Goal: Navigation & Orientation: Find specific page/section

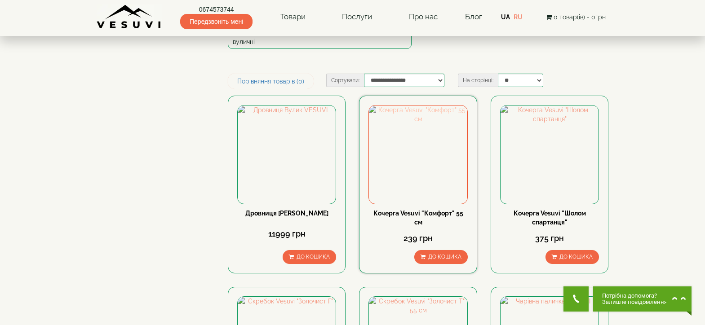
scroll to position [135, 0]
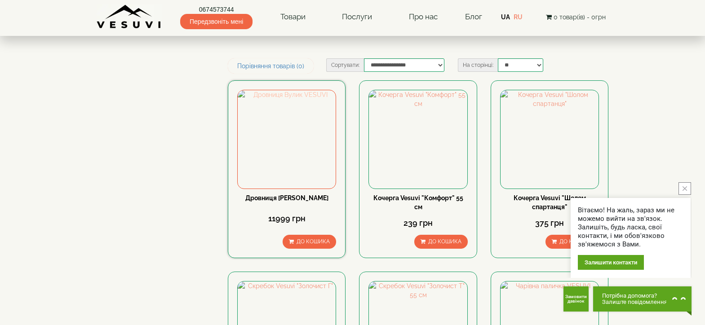
click at [301, 118] on img at bounding box center [287, 139] width 98 height 98
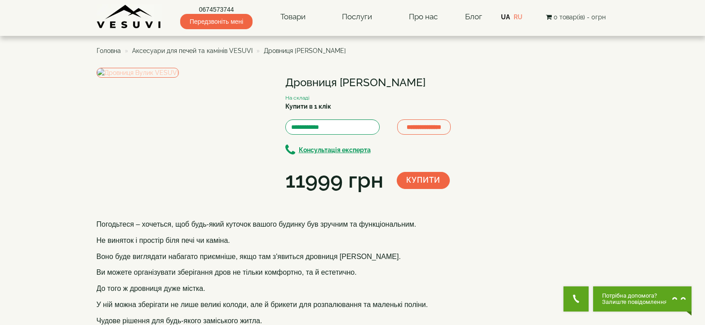
click at [179, 78] on img at bounding box center [138, 73] width 82 height 10
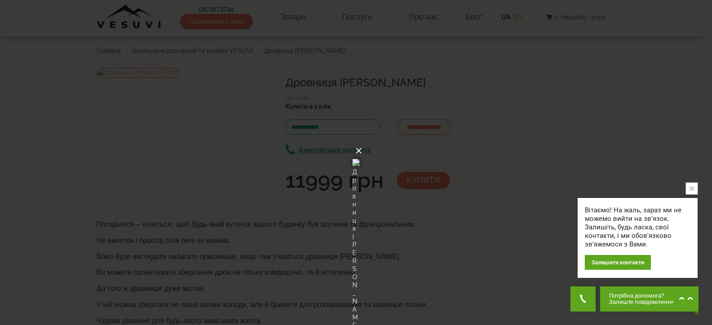
click at [362, 141] on button "×" at bounding box center [358, 151] width 7 height 20
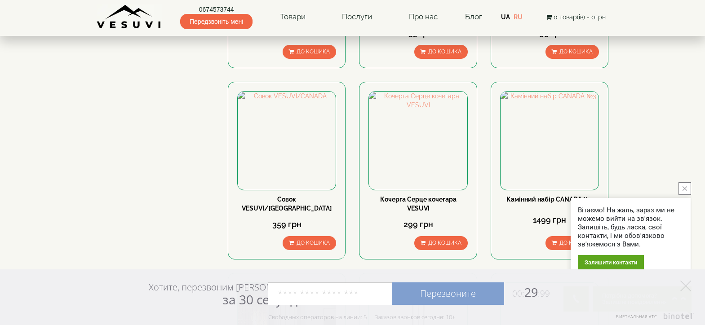
scroll to position [580, 0]
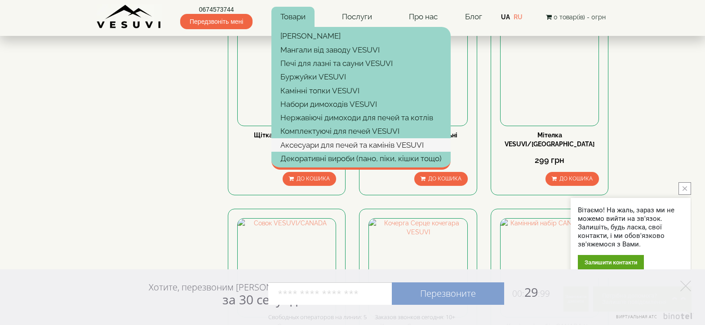
click at [315, 147] on link "Аксесуари для печей та камінів VESUVI" at bounding box center [360, 144] width 179 height 13
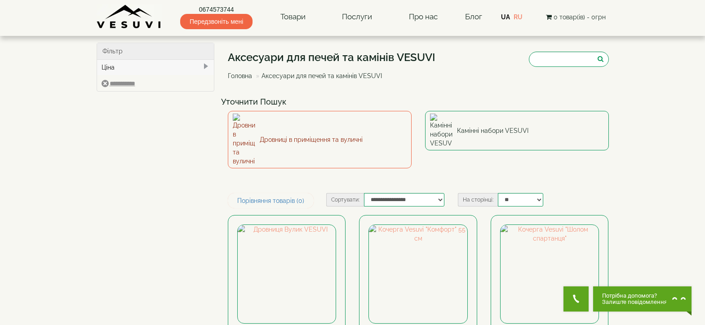
click at [324, 123] on link "Дровниці в приміщення та вуличні" at bounding box center [320, 140] width 184 height 58
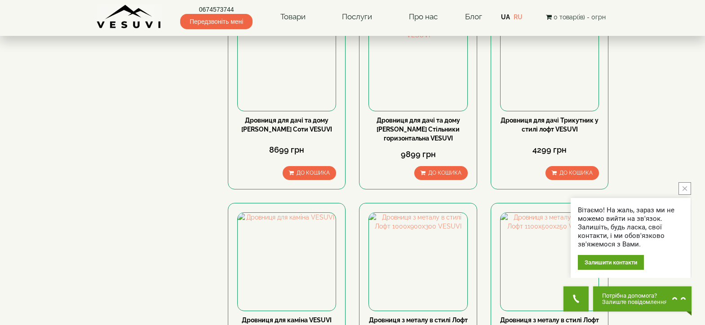
scroll to position [270, 0]
